Goal: Find specific page/section: Find specific page/section

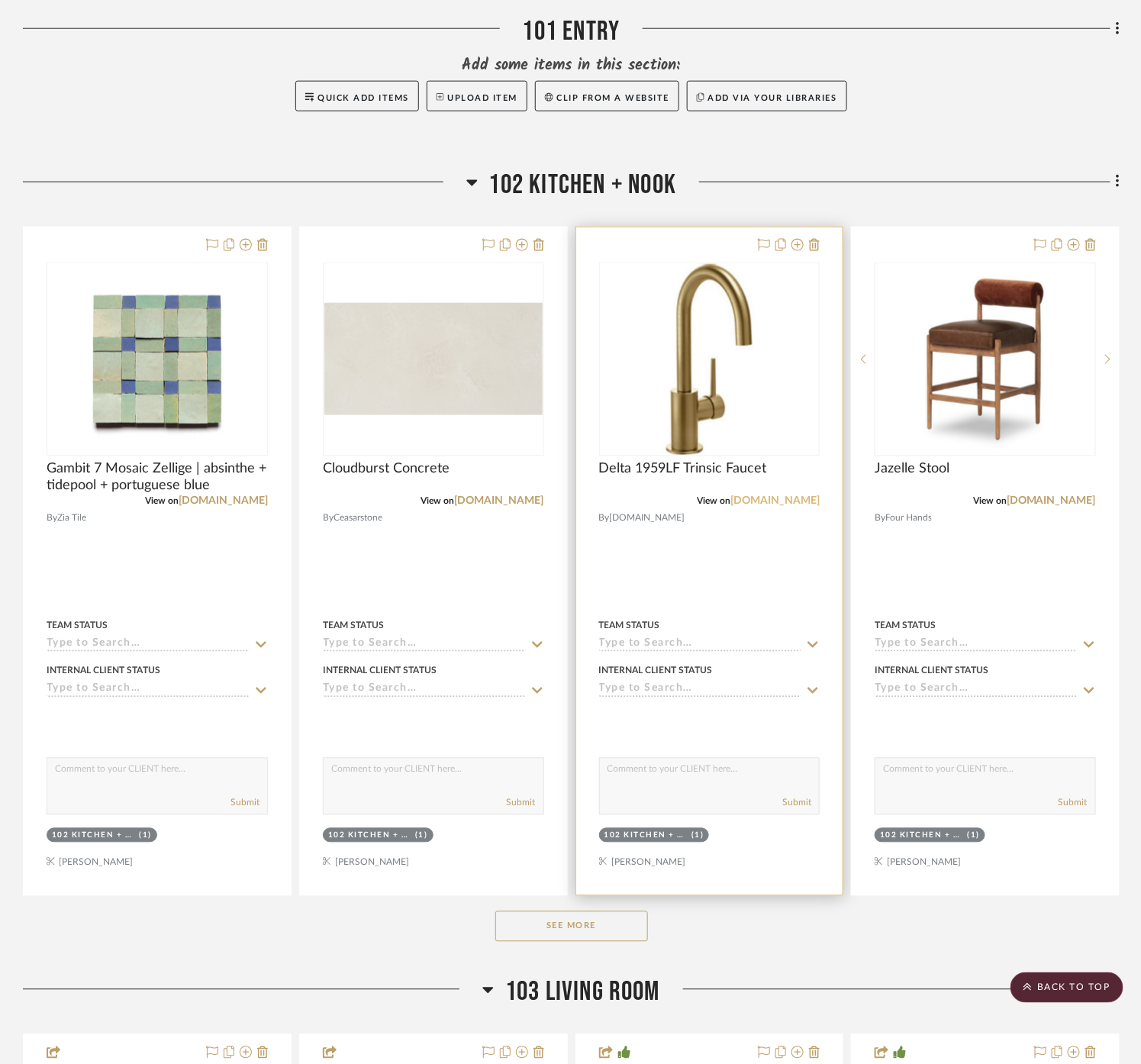
click at [793, 496] on link "[DOMAIN_NAME]" at bounding box center [775, 501] width 89 height 10
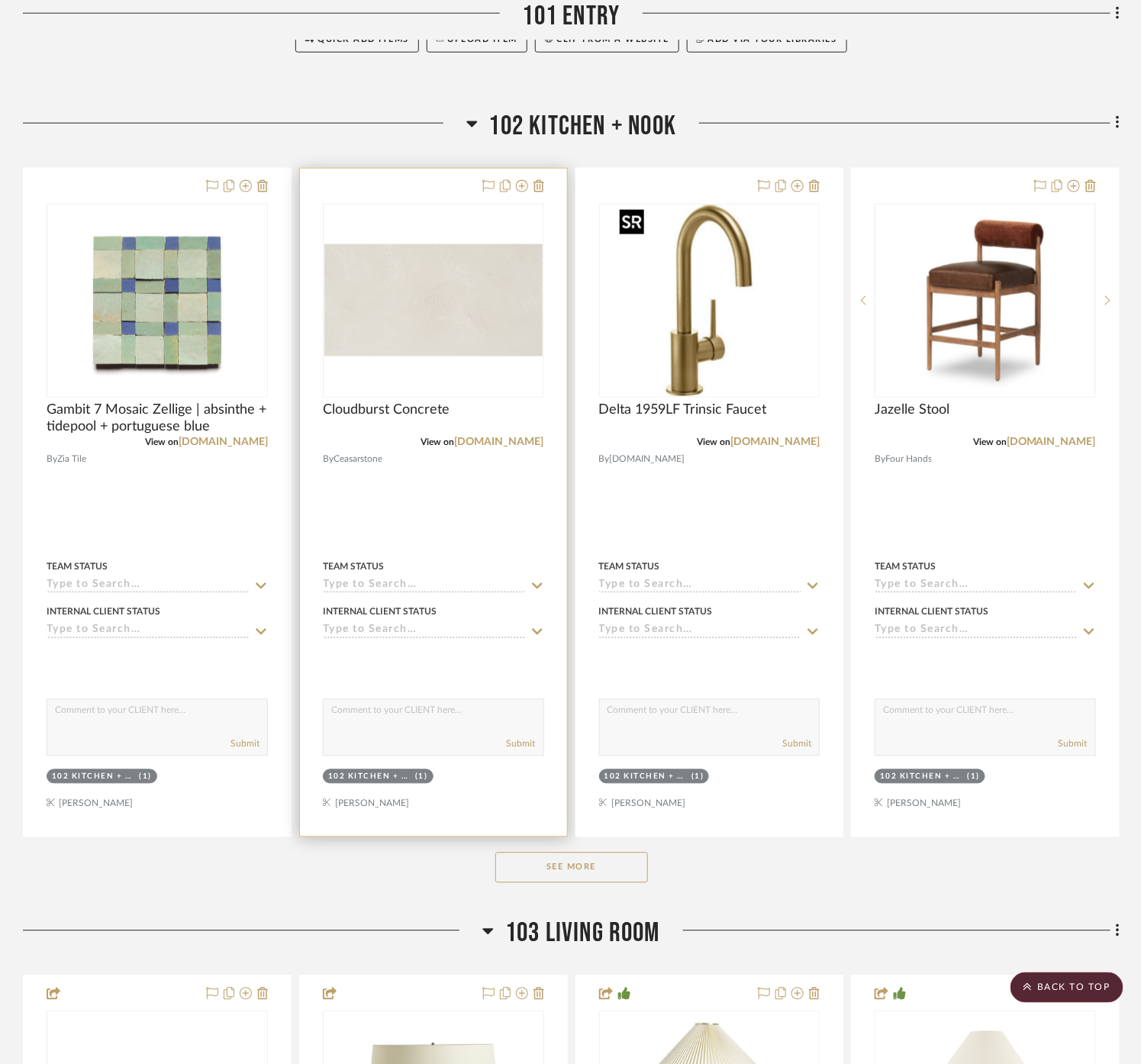
scroll to position [678, 0]
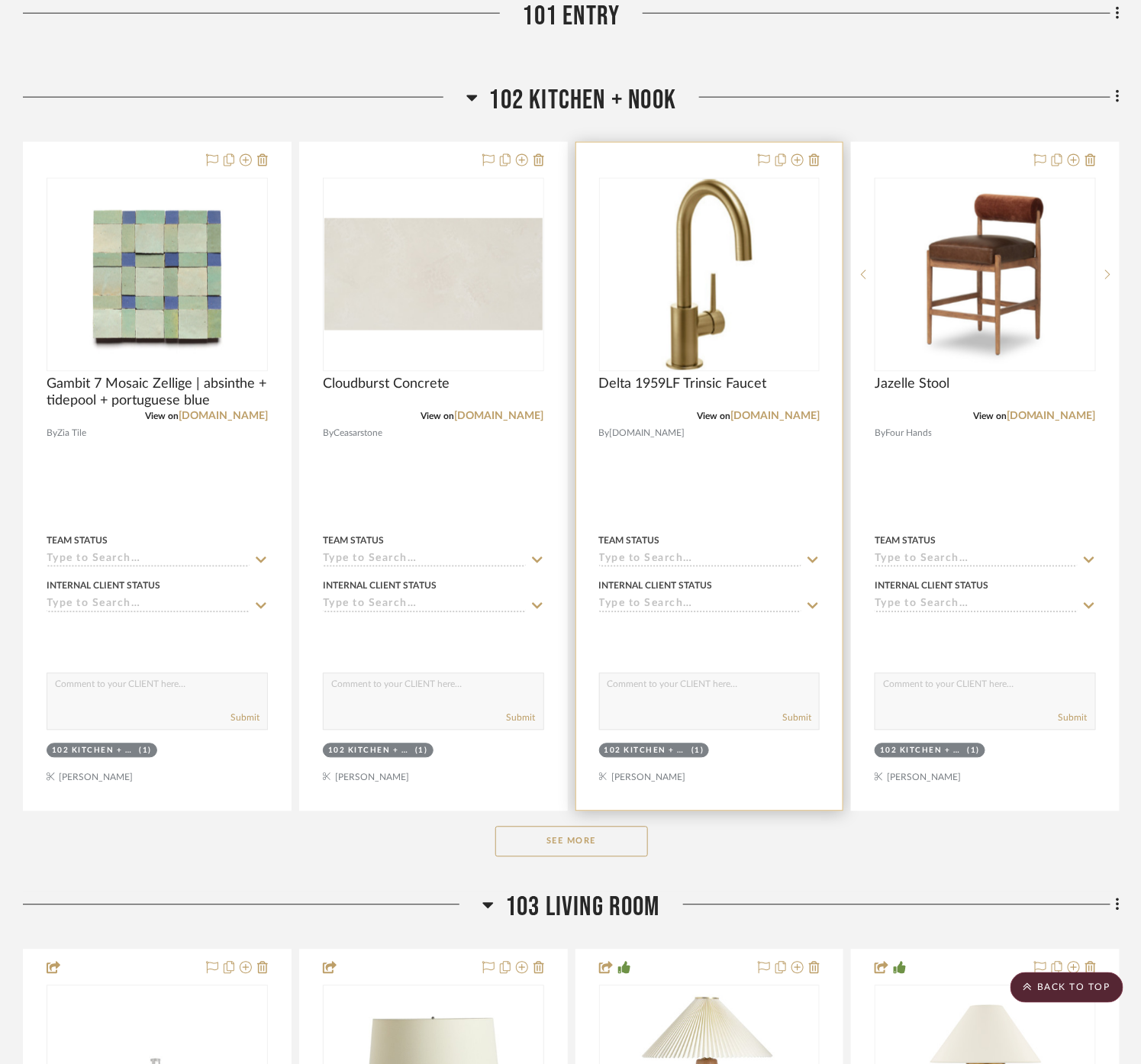
click at [761, 478] on div at bounding box center [709, 476] width 267 height 668
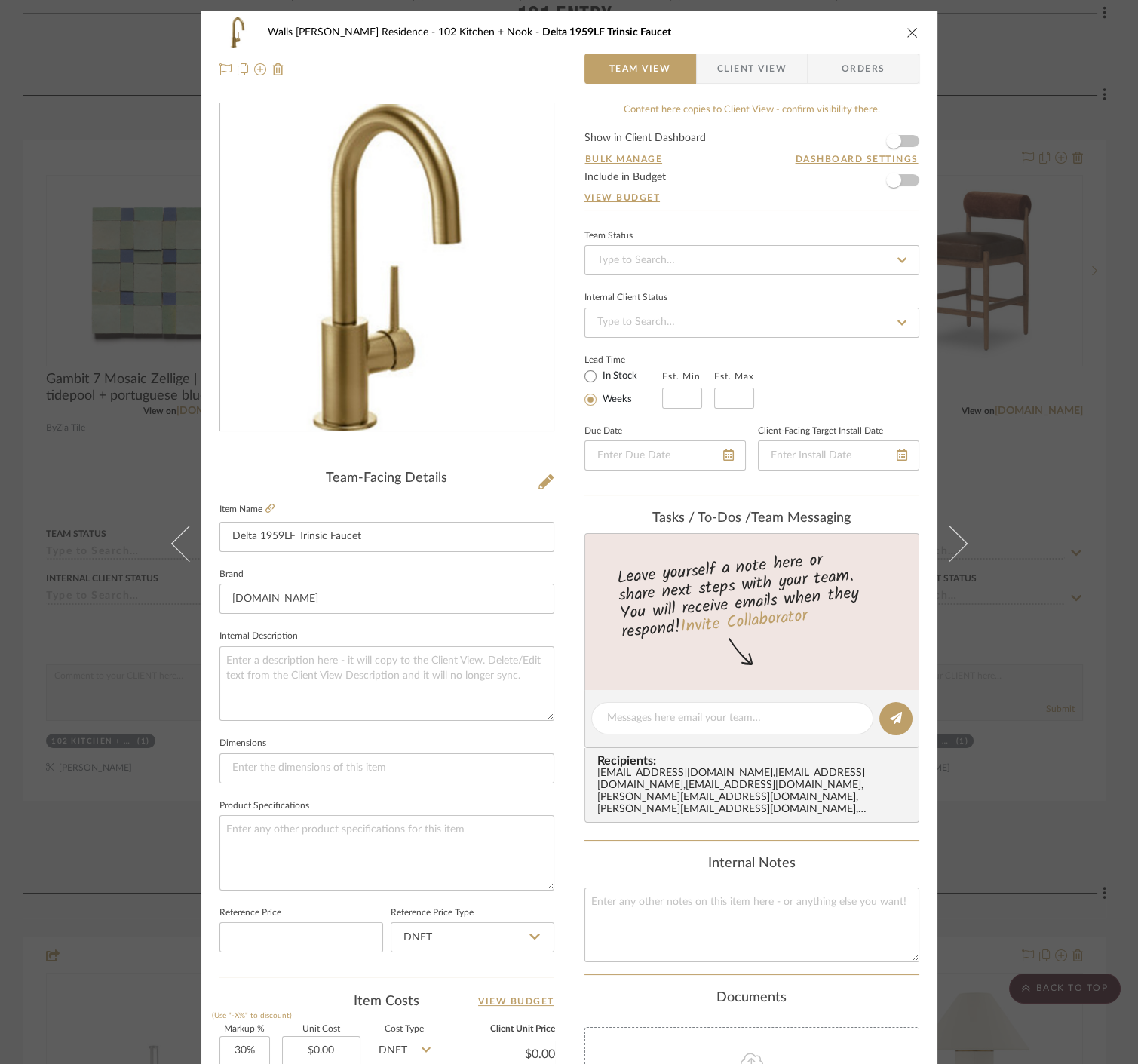
click at [994, 431] on div "Walls [PERSON_NAME] Residence 102 Kitchen + Nook Delta 1959LF Trinsic Faucet Te…" at bounding box center [569, 532] width 1138 height 1064
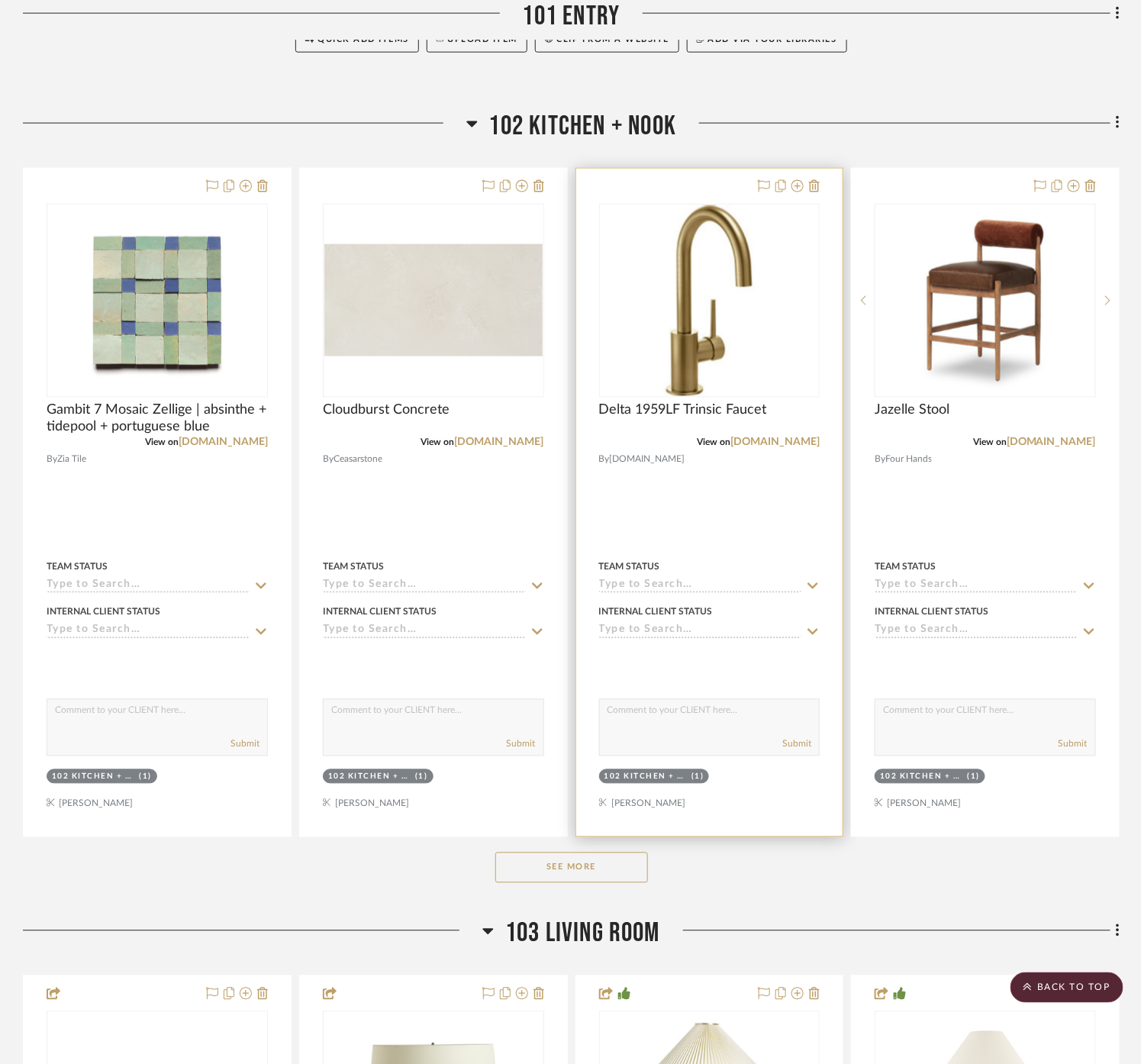
scroll to position [678, 0]
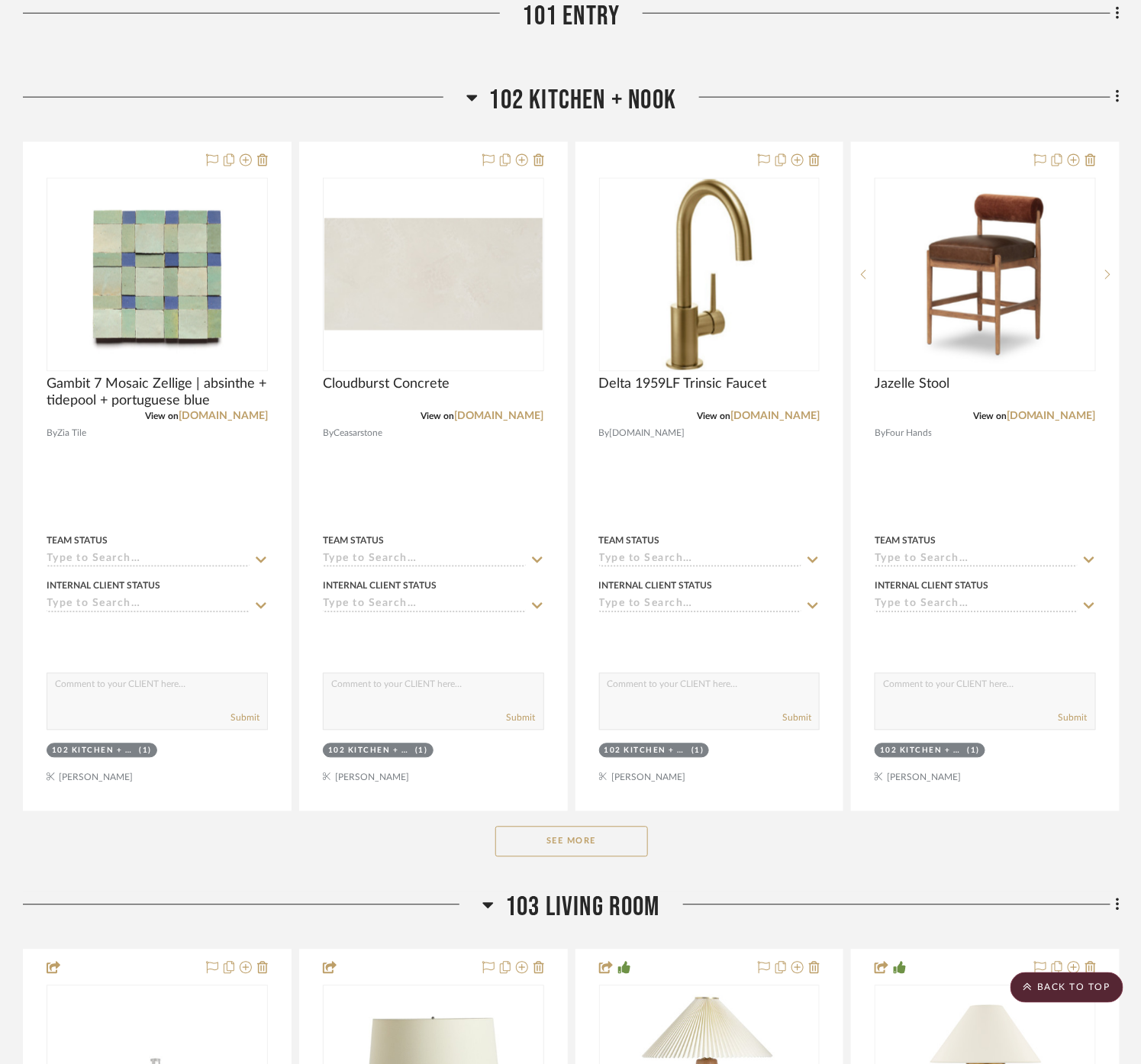
click at [571, 843] on button "See More" at bounding box center [571, 842] width 153 height 31
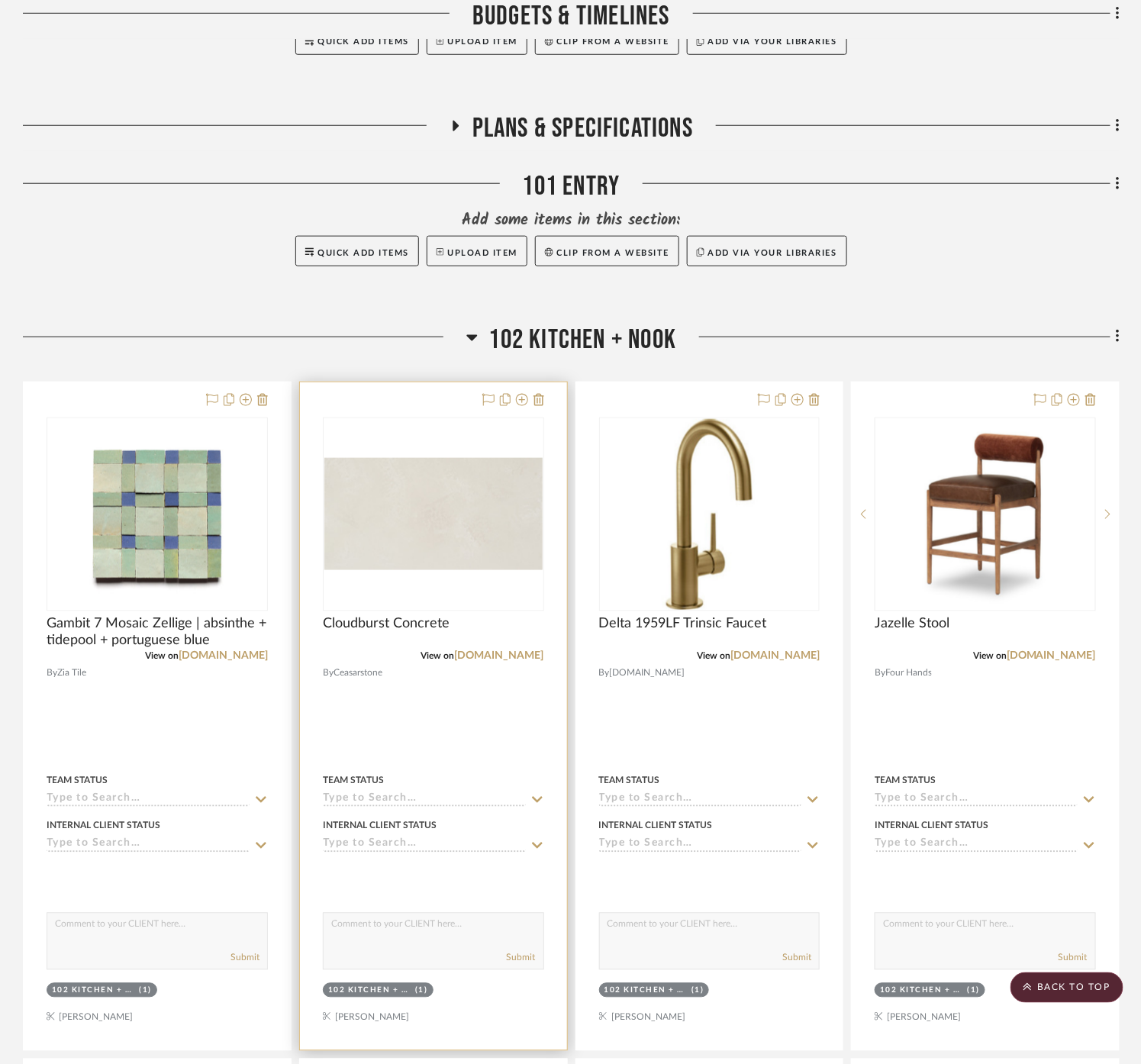
scroll to position [339, 0]
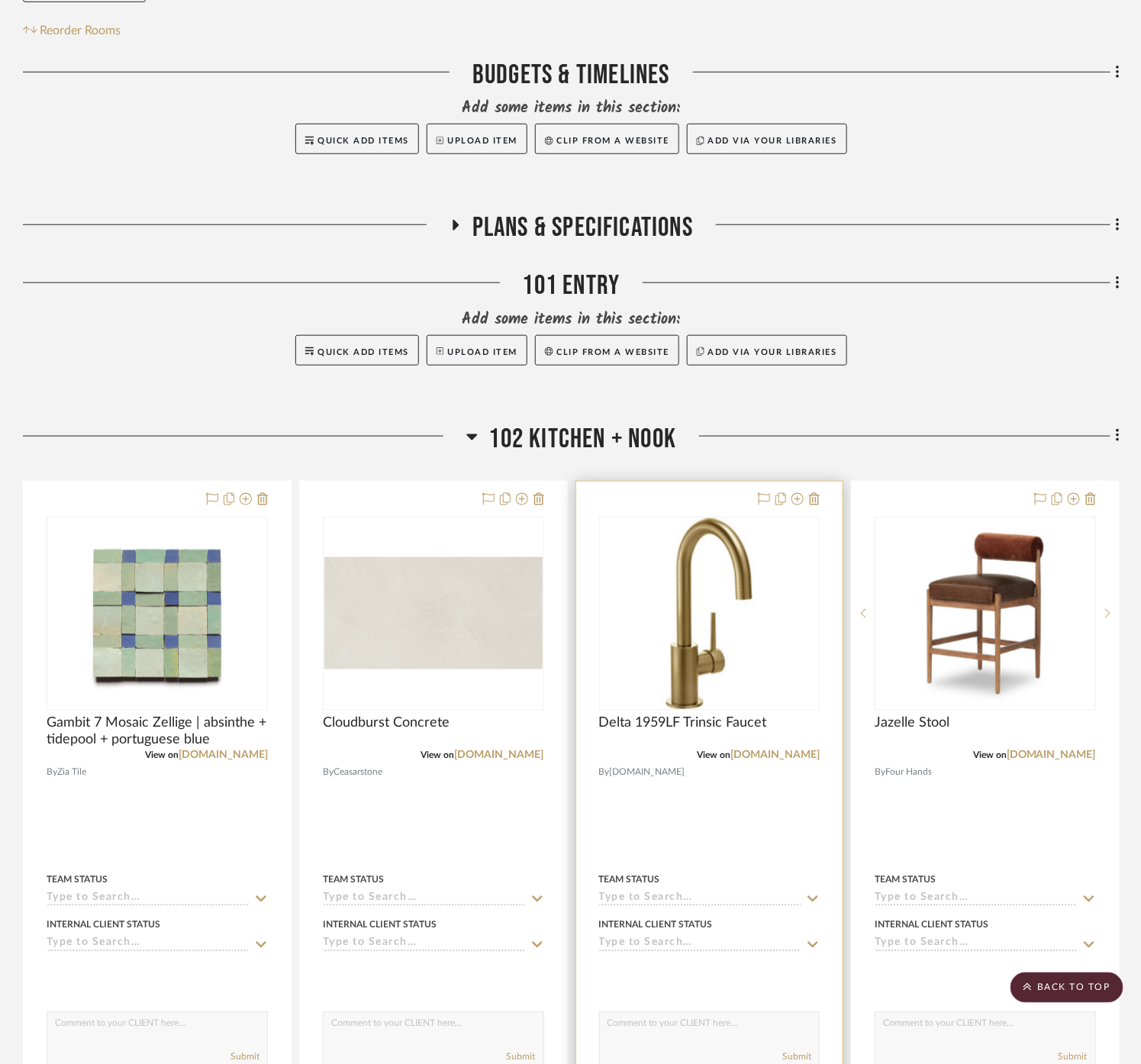
click at [740, 815] on div at bounding box center [709, 815] width 267 height 668
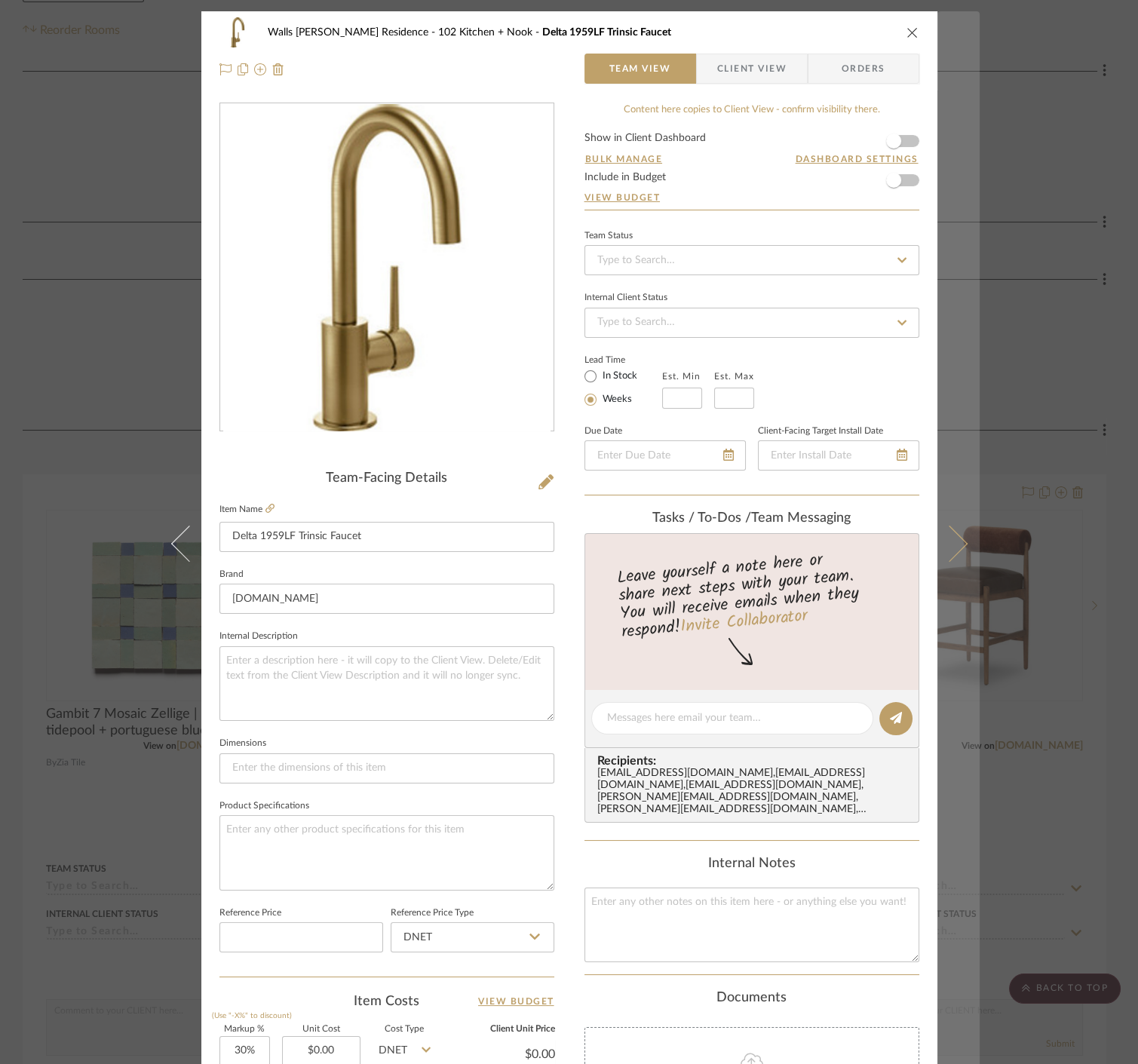
click at [971, 289] on button at bounding box center [959, 543] width 43 height 1064
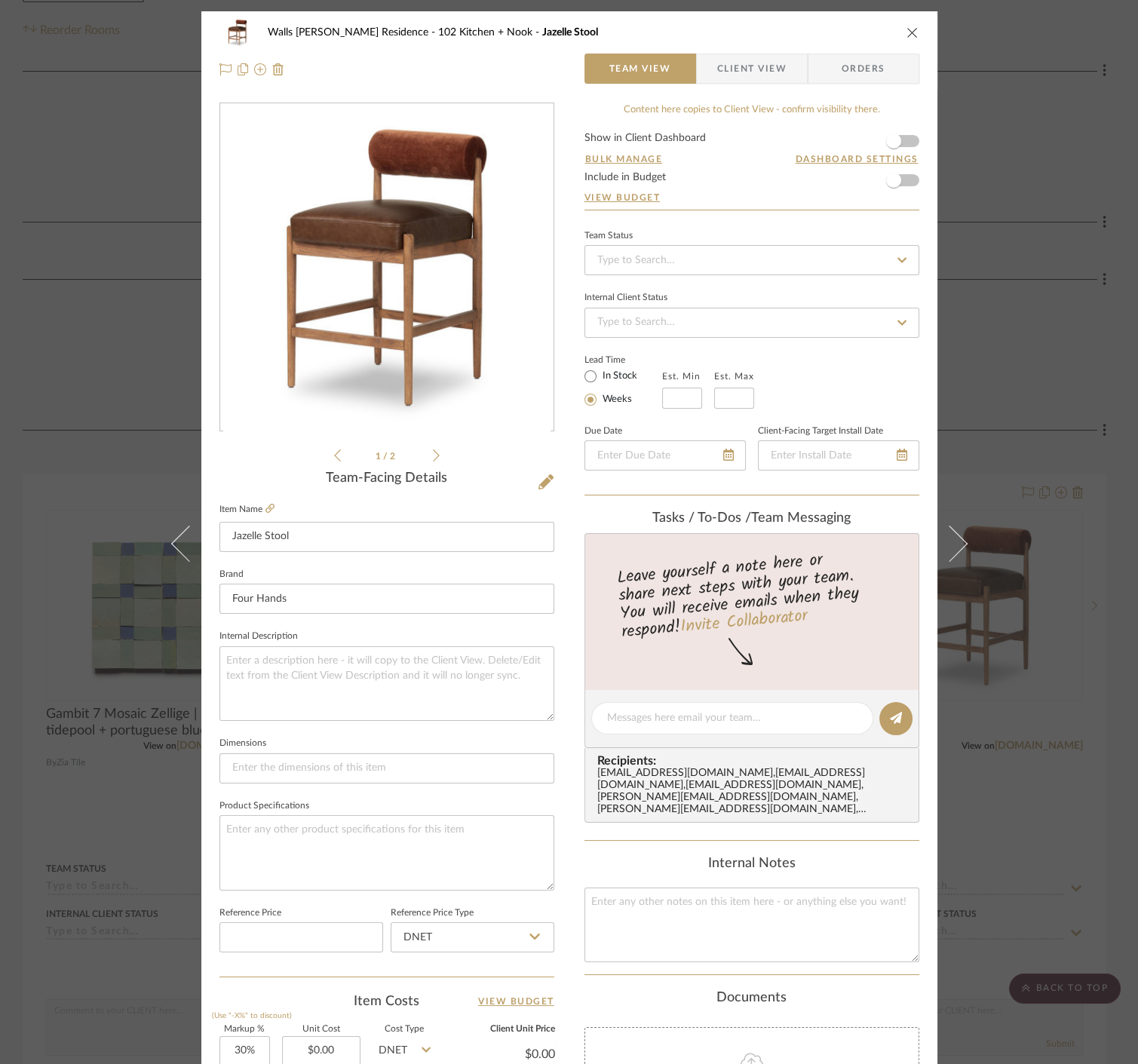
click at [1023, 170] on div "Walls [PERSON_NAME] Residence 102 Kitchen + Nook Jazelle Stool Team View Client…" at bounding box center [569, 532] width 1138 height 1064
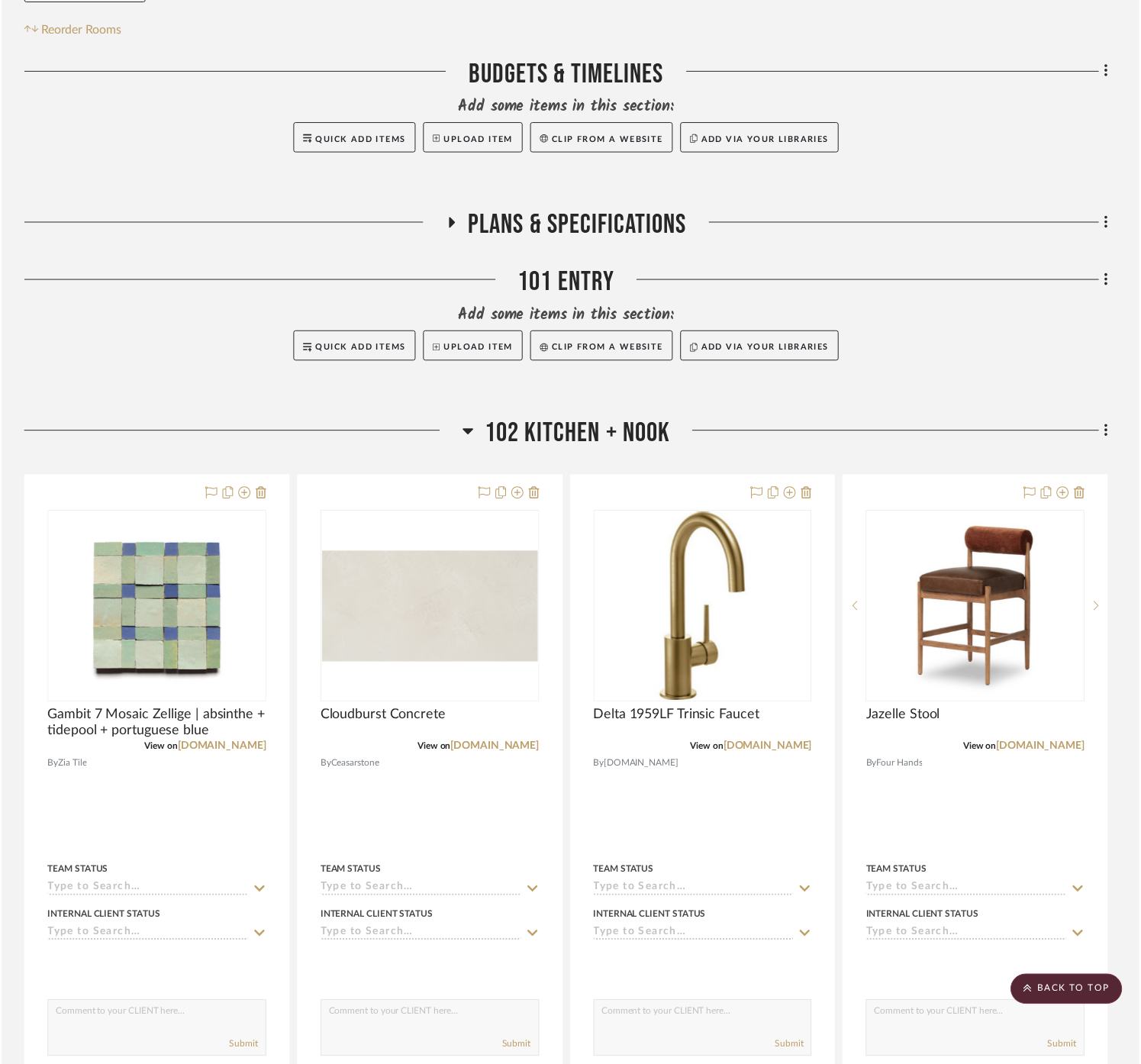
scroll to position [339, 0]
